Goal: Find specific page/section: Find specific page/section

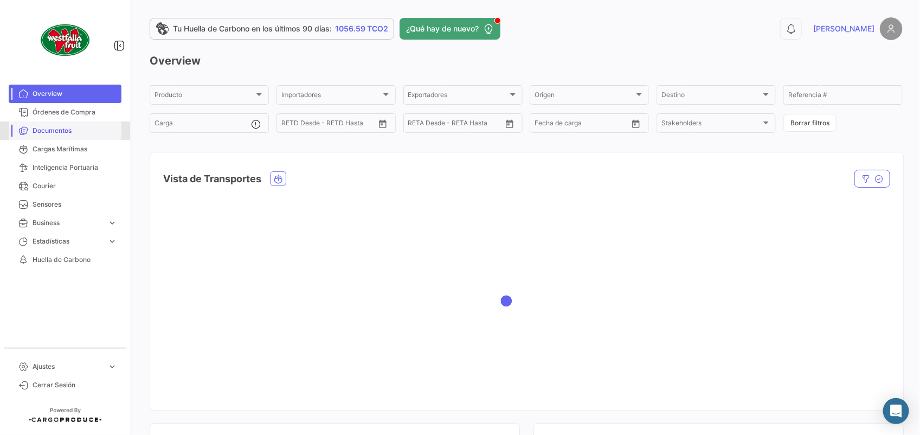
click at [44, 131] on span "Documentos" at bounding box center [75, 131] width 85 height 10
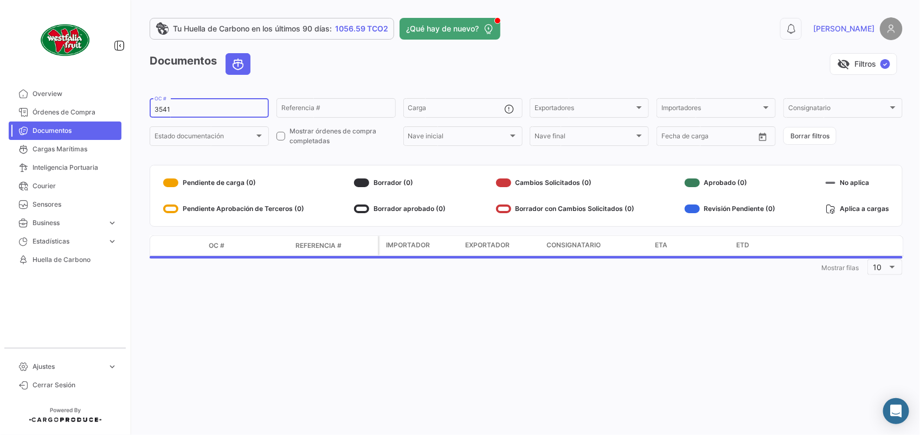
drag, startPoint x: 179, startPoint y: 110, endPoint x: 144, endPoint y: 114, distance: 35.6
click at [144, 114] on div "Tu Huella de [PERSON_NAME] en los últimos 90 [PERSON_NAME]: 1056.59 TCO2 ¿Qué h…" at bounding box center [526, 217] width 788 height 435
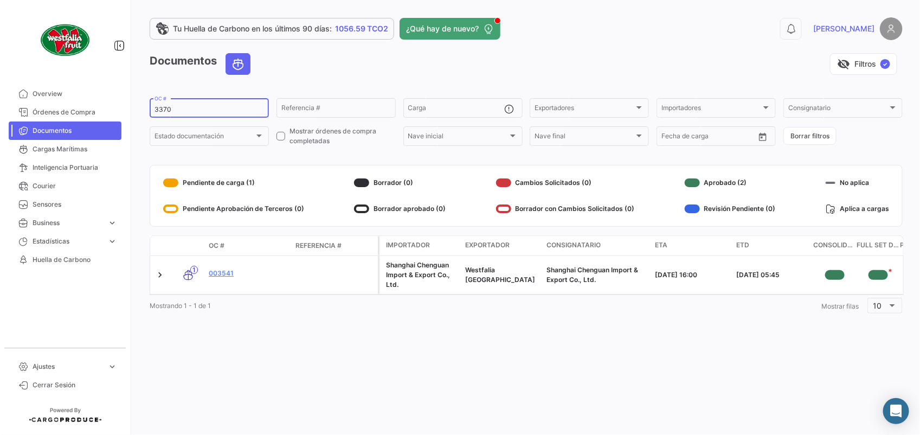
type input "3370"
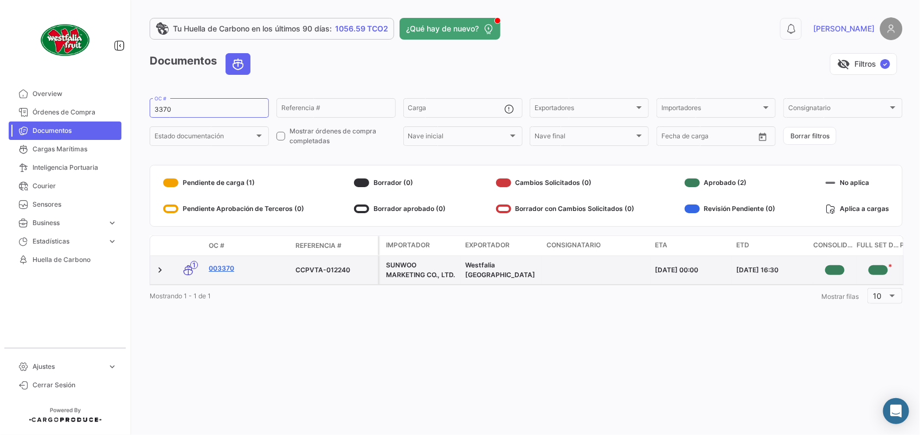
click at [225, 270] on link "003370" at bounding box center [248, 269] width 78 height 10
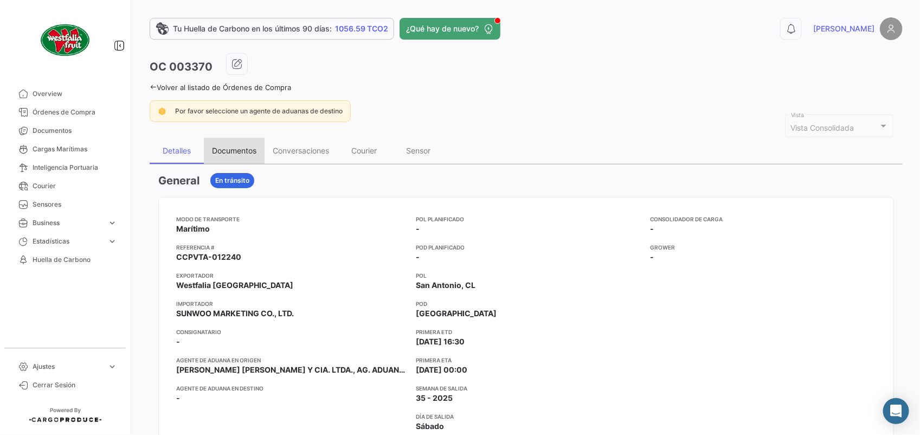
click at [232, 147] on div "Documentos" at bounding box center [234, 150] width 44 height 9
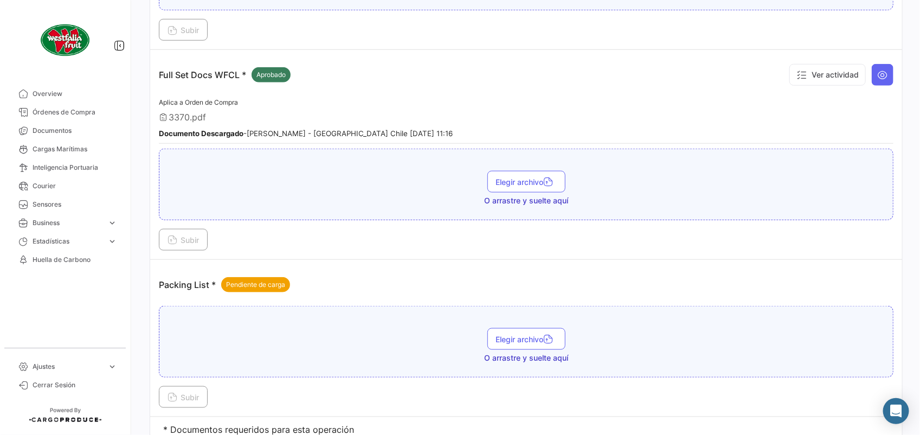
scroll to position [436, 0]
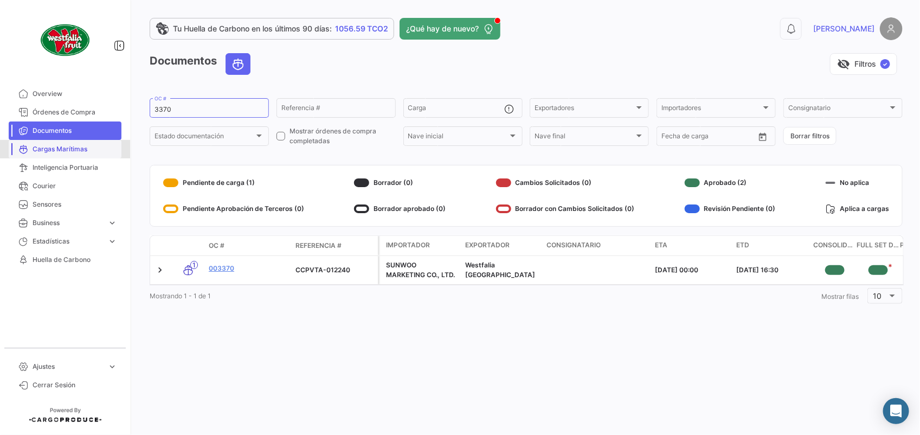
click at [55, 146] on span "Cargas Marítimas" at bounding box center [75, 149] width 85 height 10
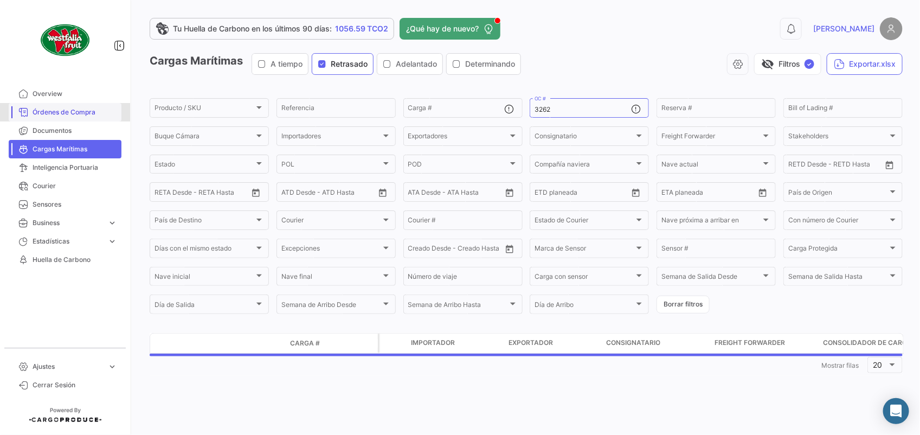
click at [54, 112] on span "Órdenes de Compra" at bounding box center [75, 112] width 85 height 10
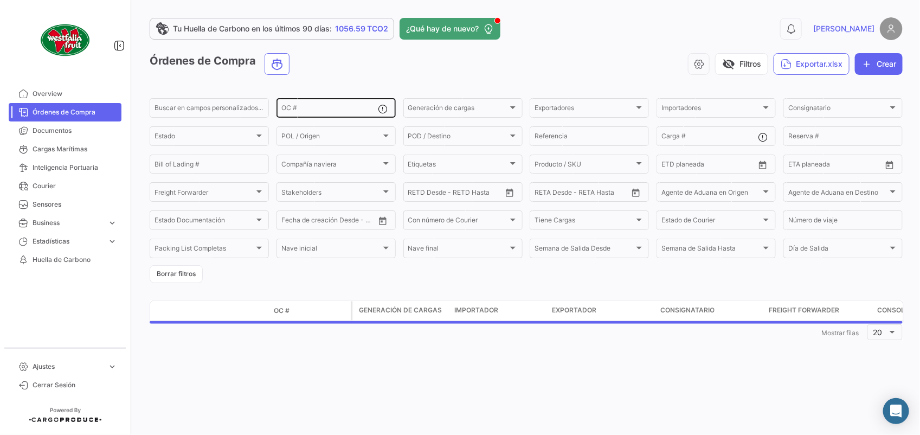
click at [316, 107] on input "OC #" at bounding box center [329, 110] width 97 height 8
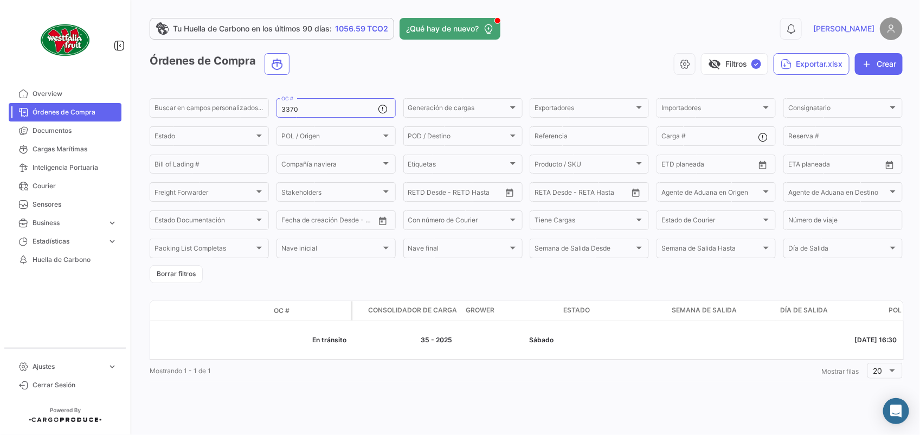
scroll to position [0, 392]
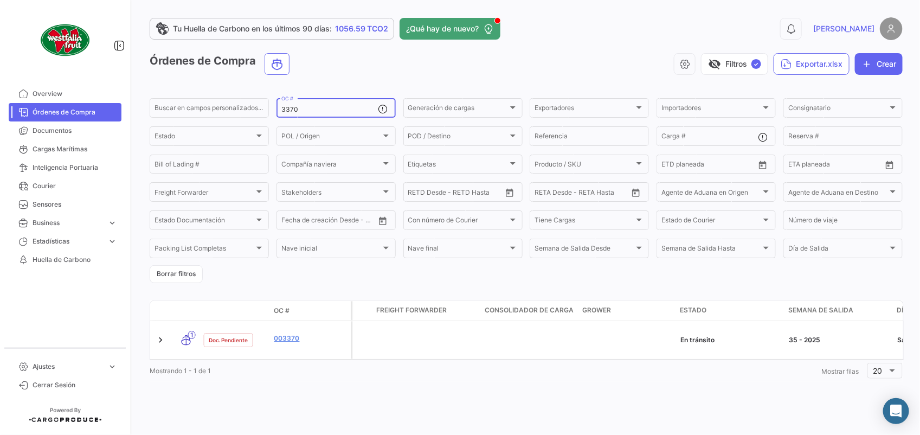
drag, startPoint x: 301, startPoint y: 111, endPoint x: 270, endPoint y: 112, distance: 30.9
click at [270, 112] on form "Buscar en [PERSON_NAME] personalizados... 3370 OC # Generación [PERSON_NAME] Ge…" at bounding box center [526, 190] width 753 height 187
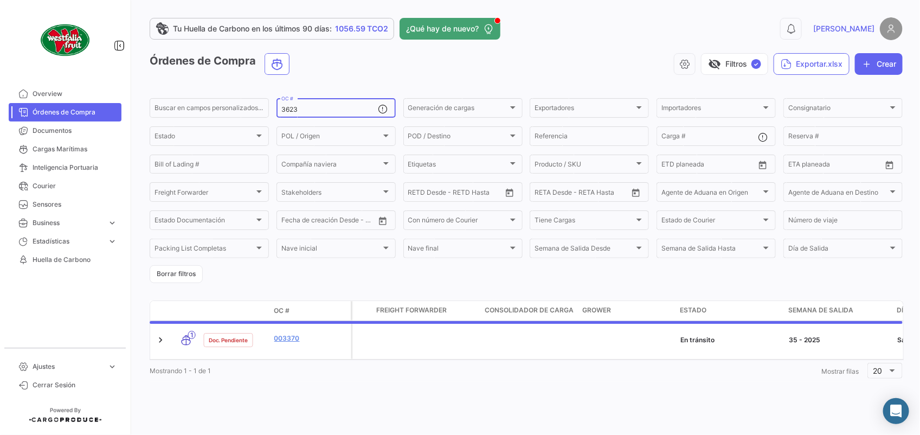
type input "3623"
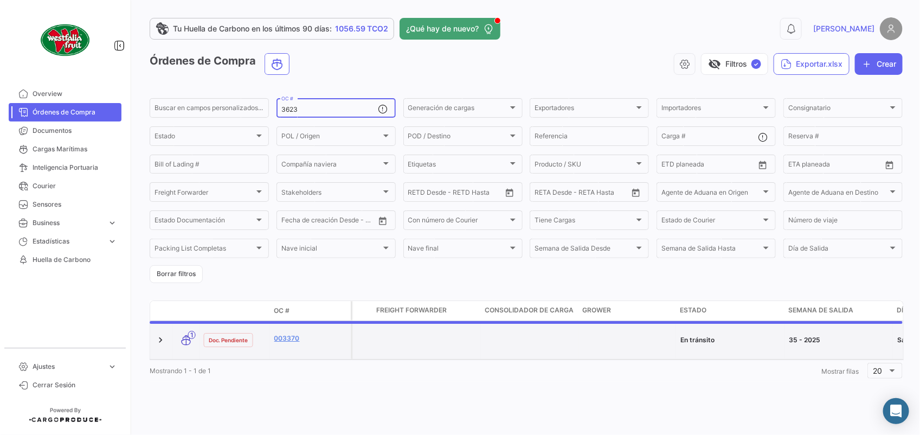
scroll to position [0, 0]
